Goal: Browse casually

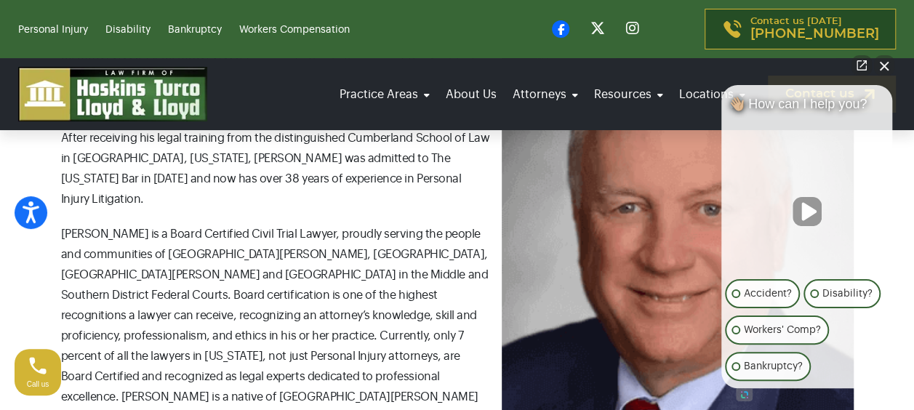
scroll to position [654, 0]
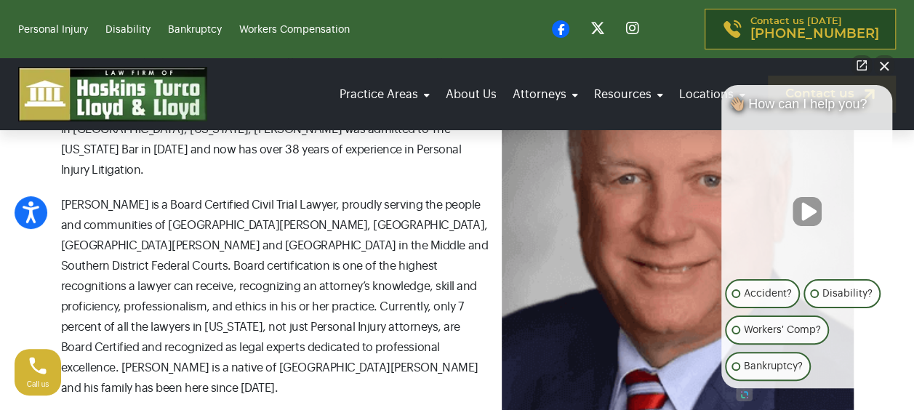
click at [882, 64] on button "Close Intaker Chat Widget" at bounding box center [884, 65] width 20 height 20
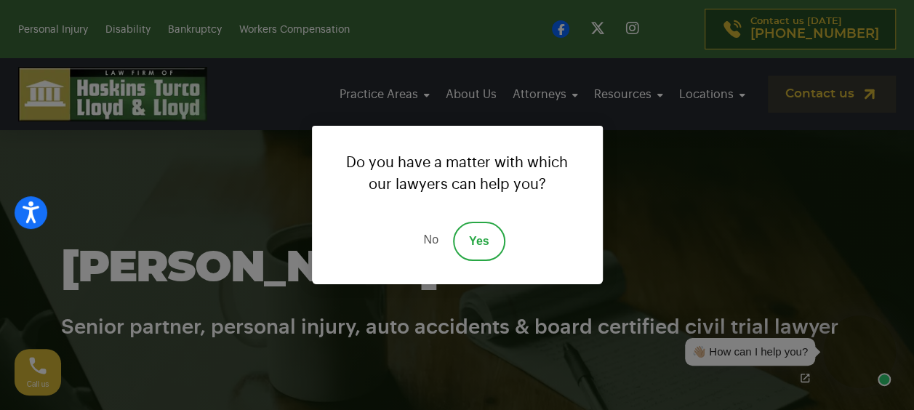
scroll to position [0, 0]
click at [646, 214] on div "Do you have a matter with which our lawyers can help you? No Yes" at bounding box center [457, 205] width 914 height 410
click at [427, 238] on link "No" at bounding box center [430, 241] width 44 height 39
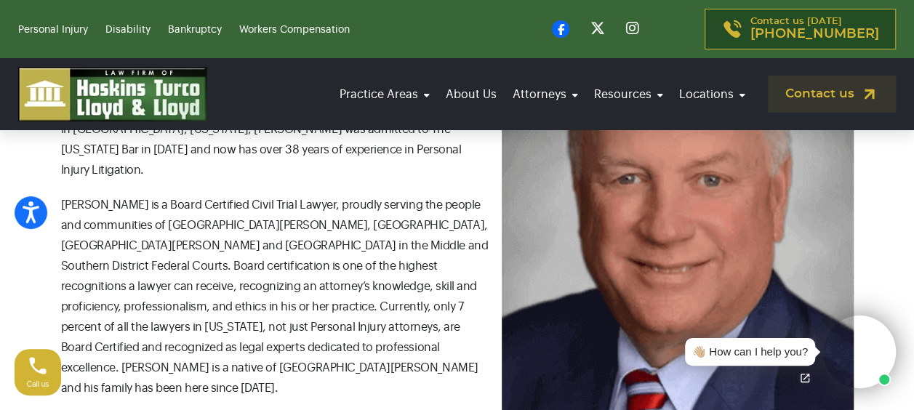
scroll to position [218, 0]
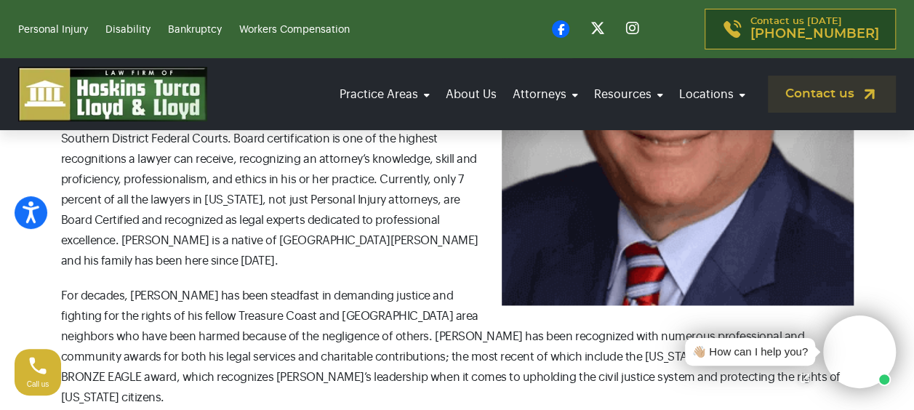
scroll to position [759, 0]
